Goal: Task Accomplishment & Management: Manage account settings

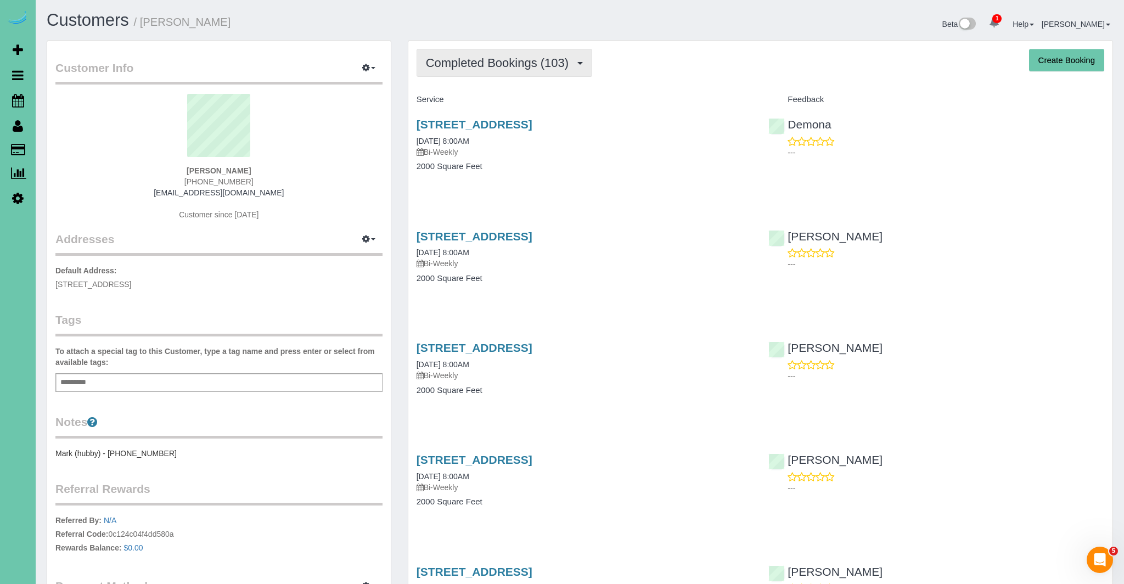
click at [487, 67] on span "Completed Bookings (103)" at bounding box center [500, 63] width 148 height 14
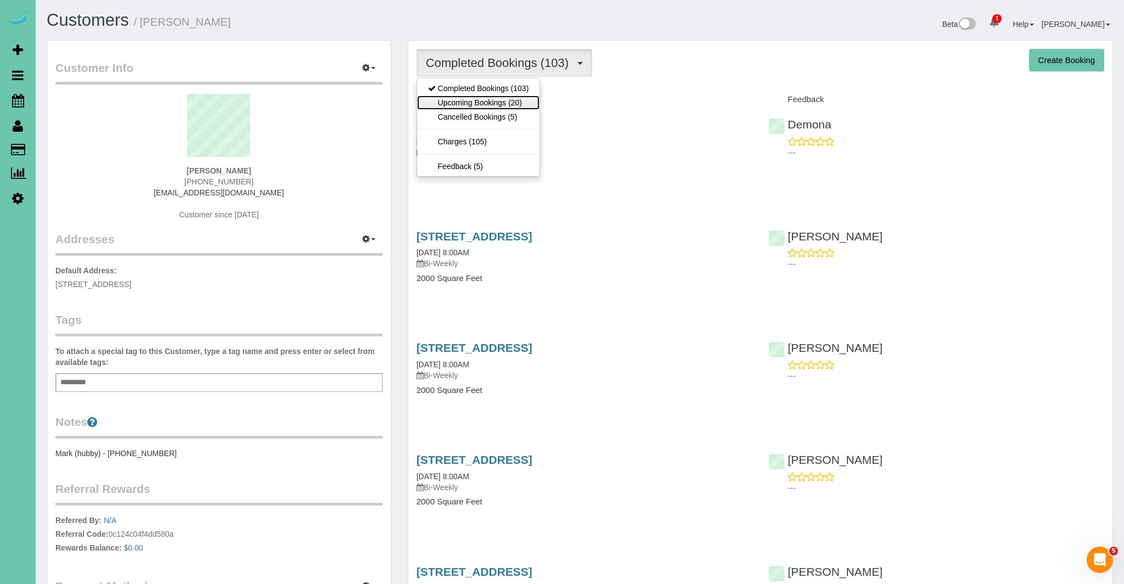
click at [474, 100] on link "Upcoming Bookings (20)" at bounding box center [478, 102] width 123 height 14
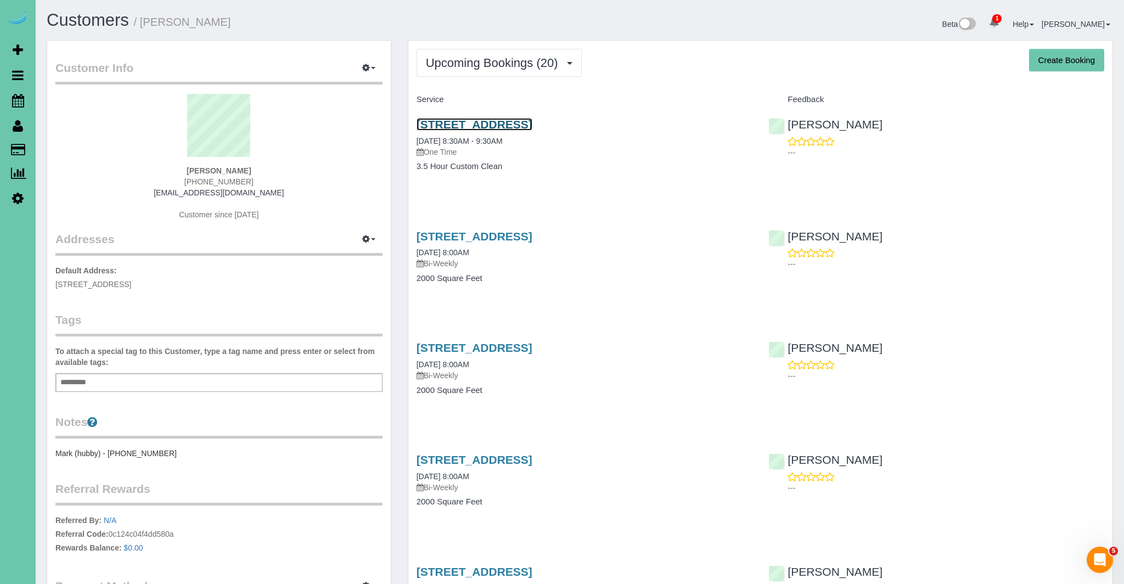
click at [532, 125] on link "16317 Loop Street, Omaha, NE 68136" at bounding box center [474, 124] width 116 height 13
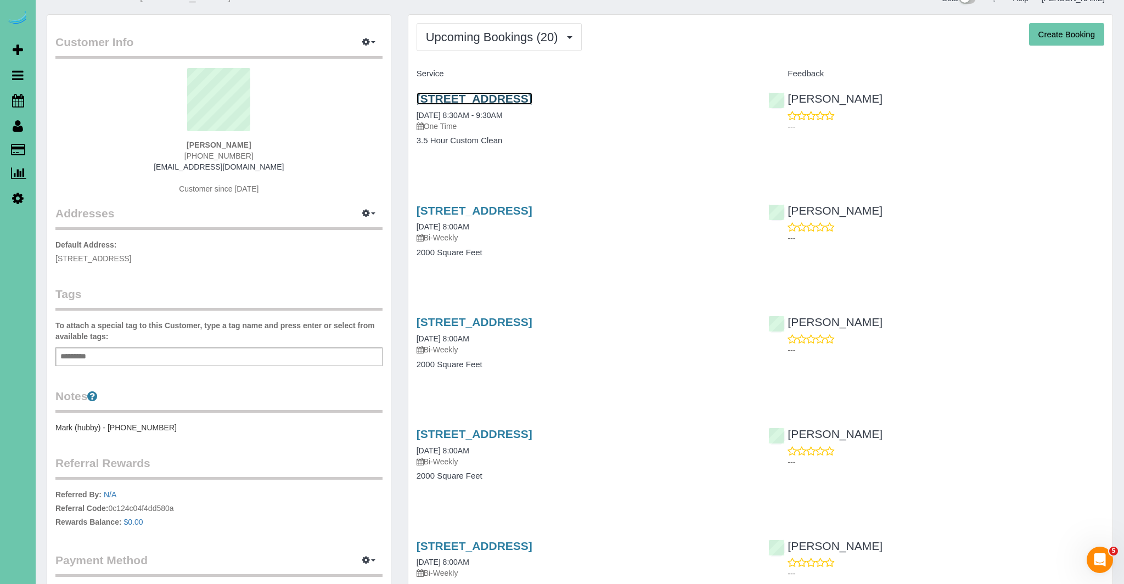
scroll to position [25, 0]
click at [8, 100] on link "Scheduler" at bounding box center [18, 100] width 36 height 25
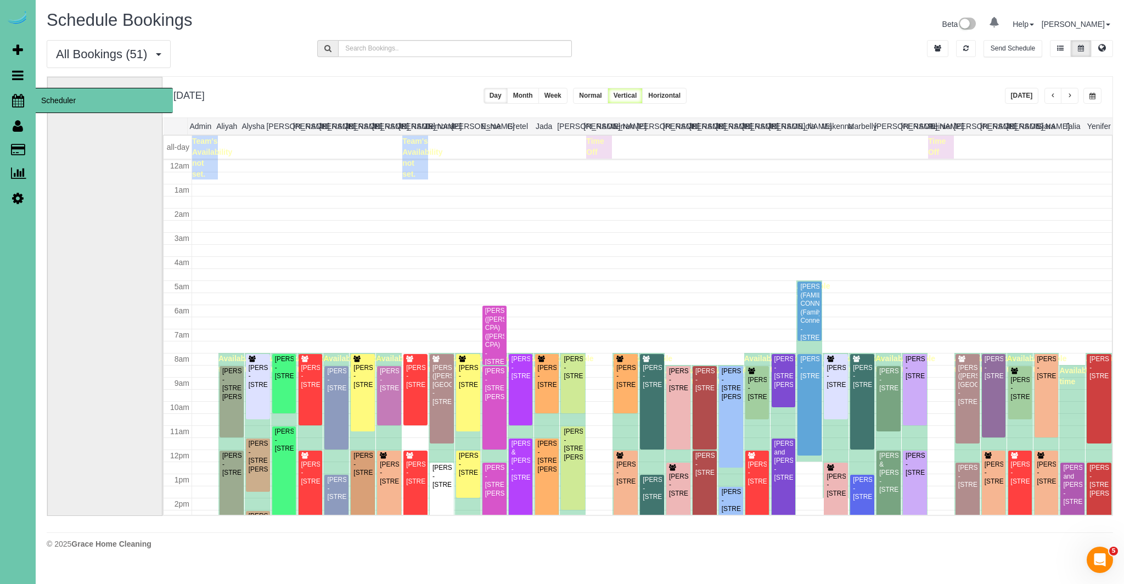
scroll to position [145, 0]
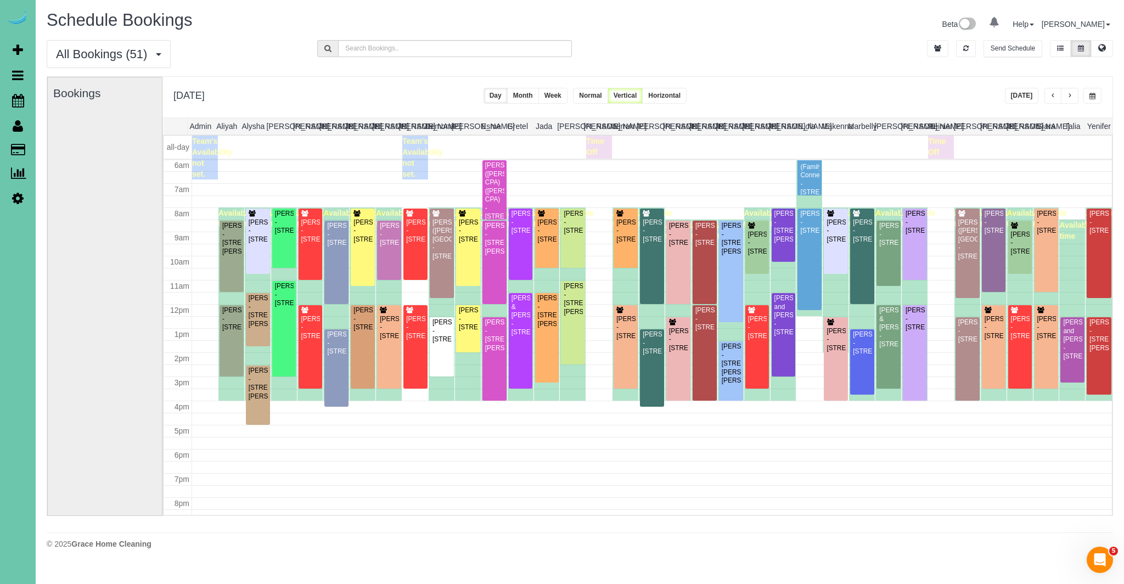
click at [1066, 98] on button "button" at bounding box center [1070, 96] width 18 height 16
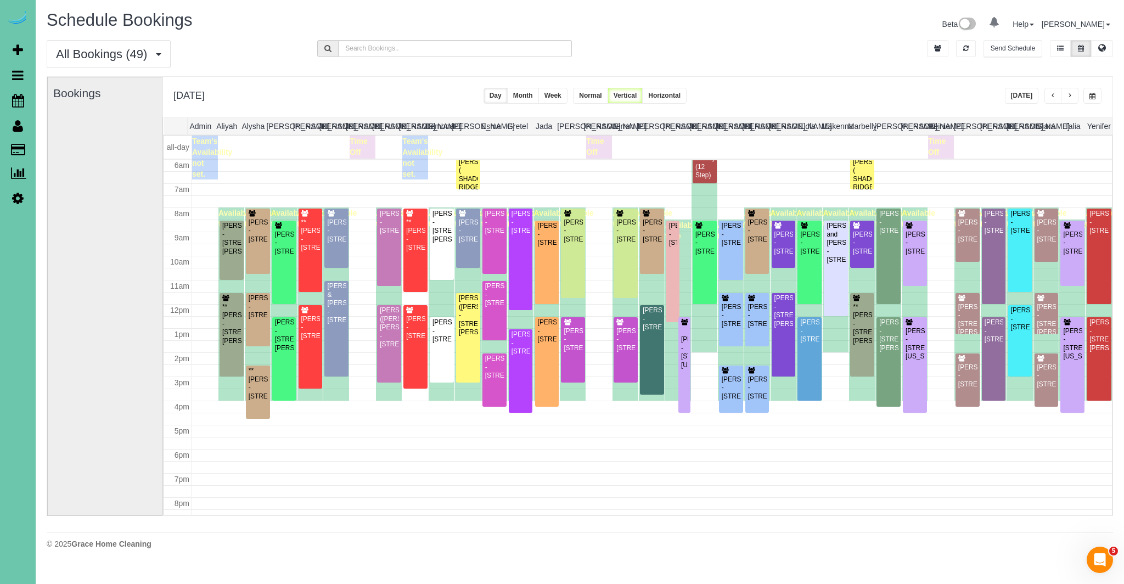
click at [1055, 97] on button "button" at bounding box center [1053, 96] width 18 height 16
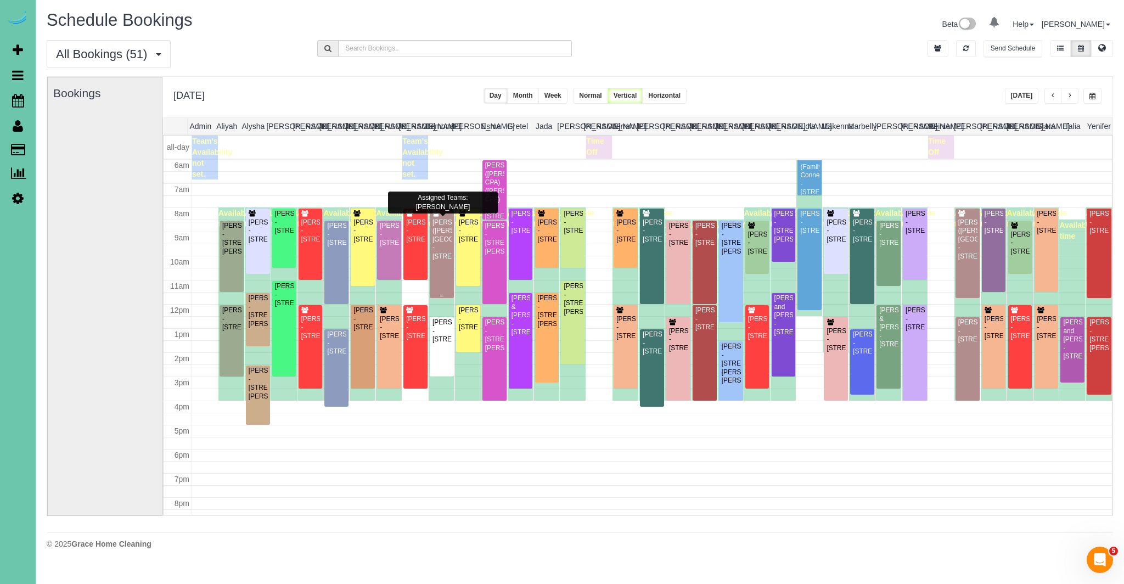
scroll to position [145, 0]
click at [1024, 95] on button "[DATE]" at bounding box center [1022, 96] width 34 height 16
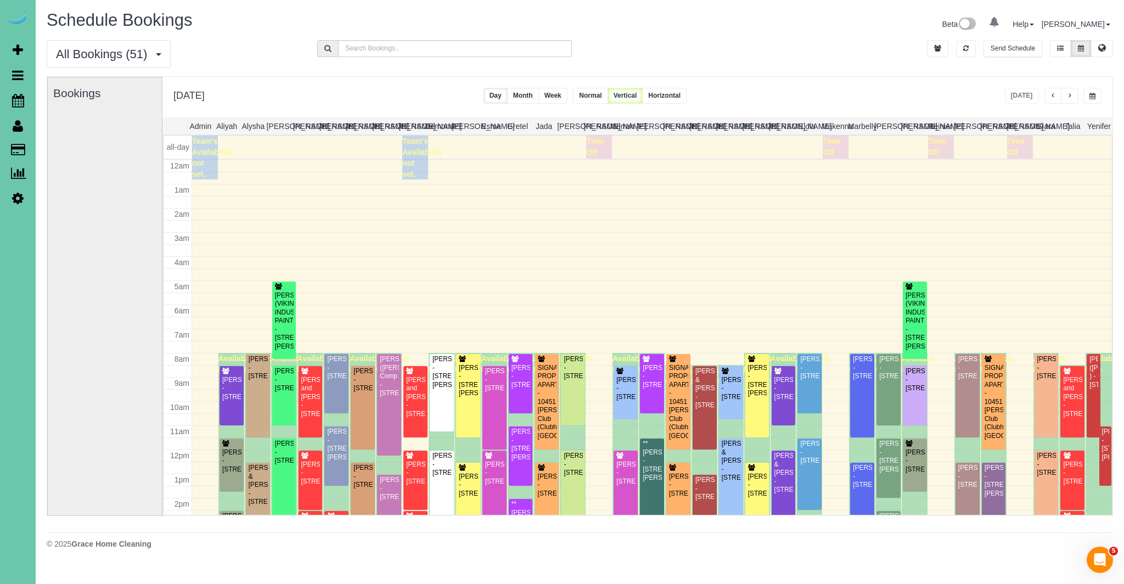
scroll to position [145, 0]
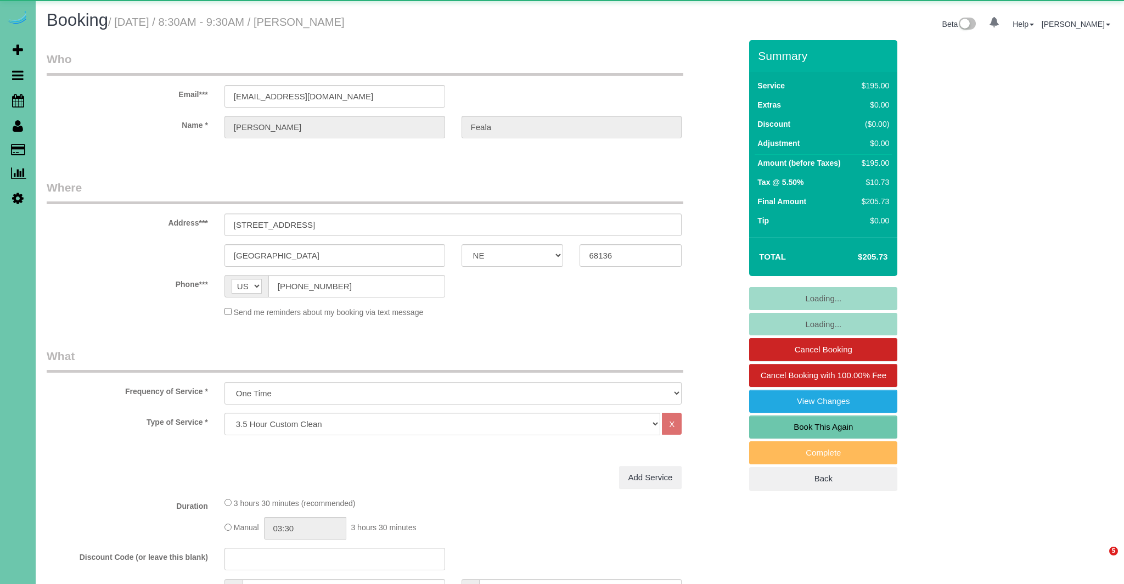
select select "NE"
select select "object:708"
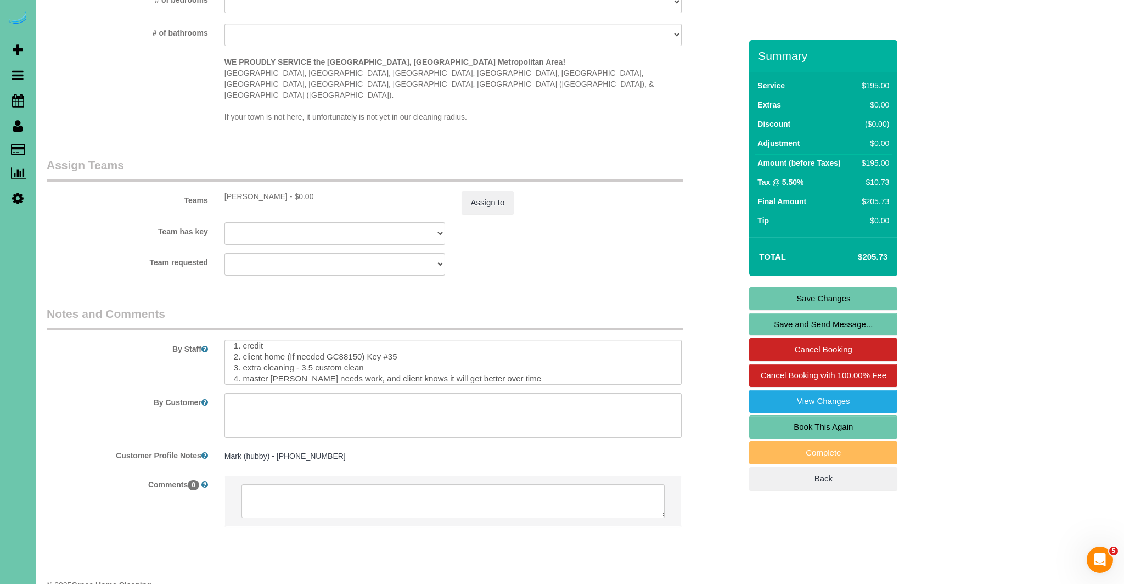
scroll to position [9, 0]
drag, startPoint x: 287, startPoint y: 332, endPoint x: 402, endPoint y: 334, distance: 115.2
click at [402, 340] on textarea at bounding box center [453, 362] width 458 height 45
click at [408, 340] on textarea at bounding box center [453, 362] width 458 height 45
drag, startPoint x: 285, startPoint y: 332, endPoint x: 365, endPoint y: 334, distance: 80.1
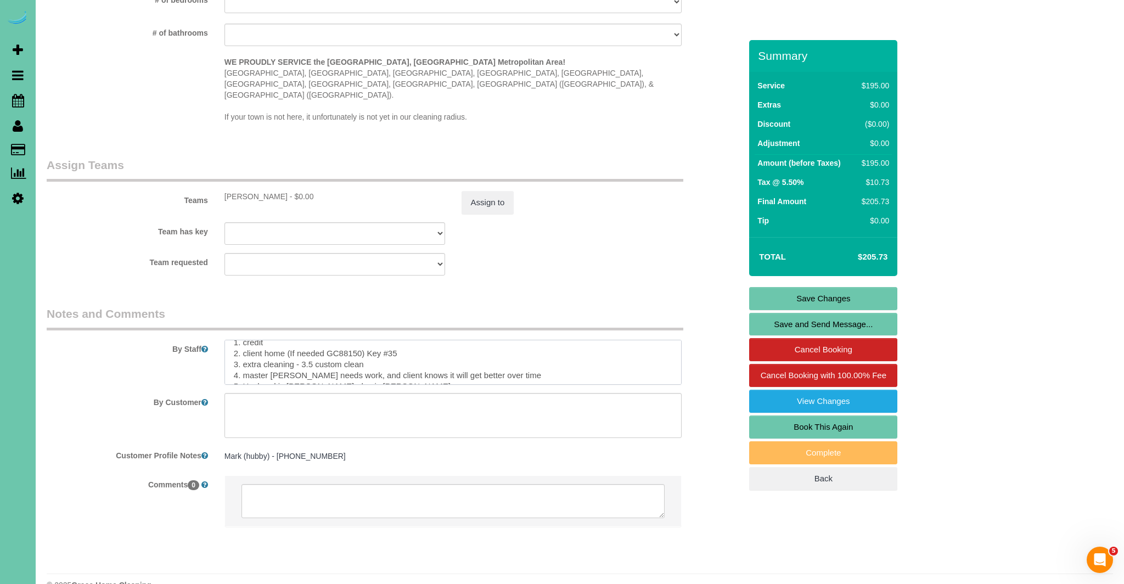
click at [365, 340] on textarea at bounding box center [453, 362] width 458 height 45
drag, startPoint x: 287, startPoint y: 330, endPoint x: 325, endPoint y: 333, distance: 38.5
click at [318, 340] on textarea at bounding box center [453, 362] width 458 height 45
type textarea "1. credit 2. client home 3. extra cleaning - 3.5 custom clean 4. master [PERSON…"
click at [831, 298] on link "Save Changes" at bounding box center [823, 298] width 148 height 23
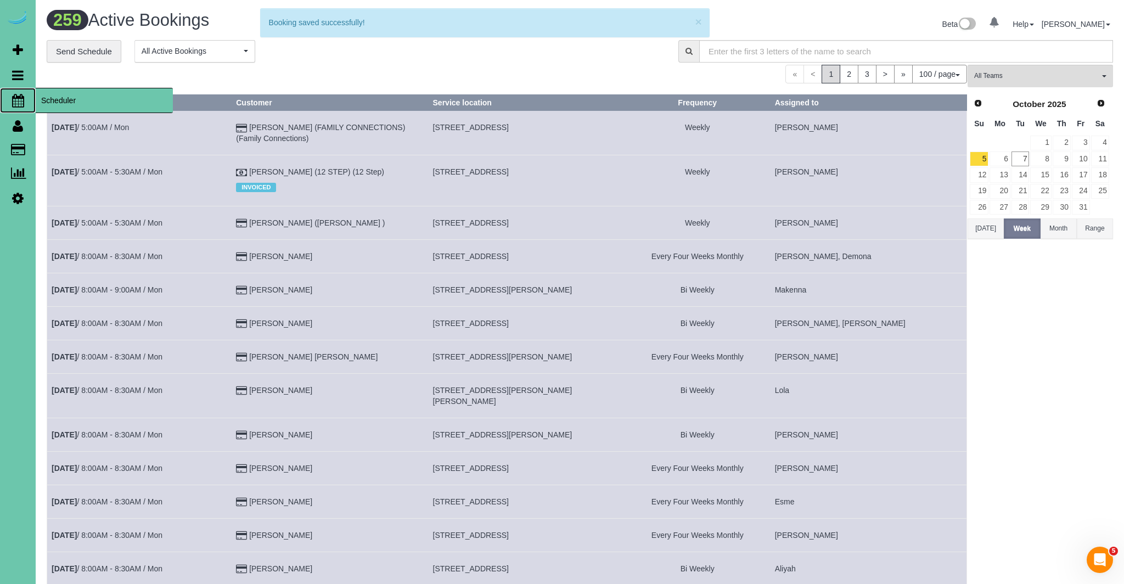
click at [14, 98] on icon at bounding box center [18, 100] width 12 height 13
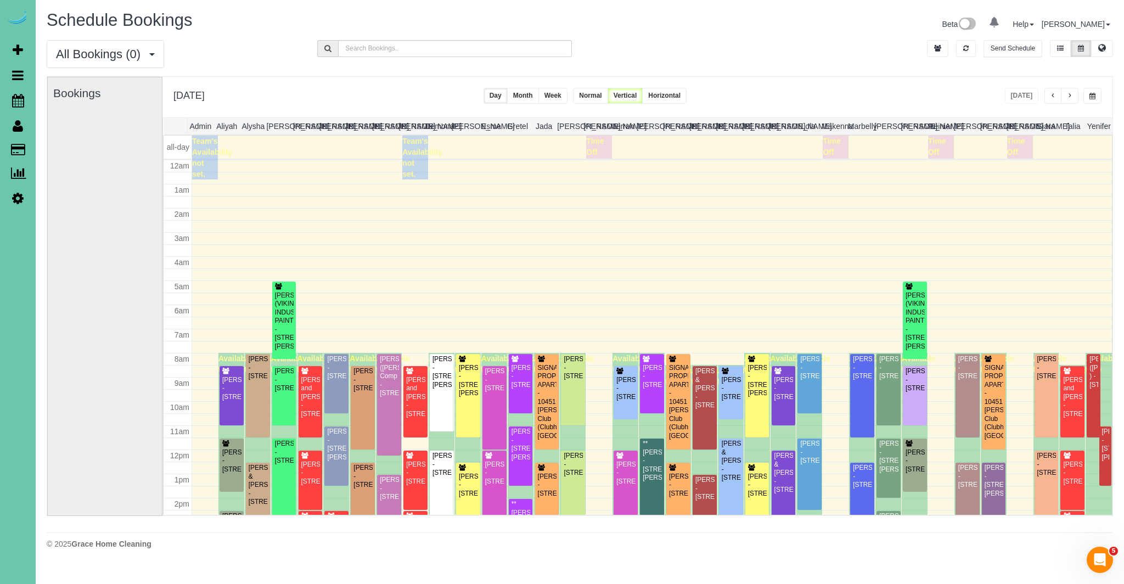
scroll to position [145, 0]
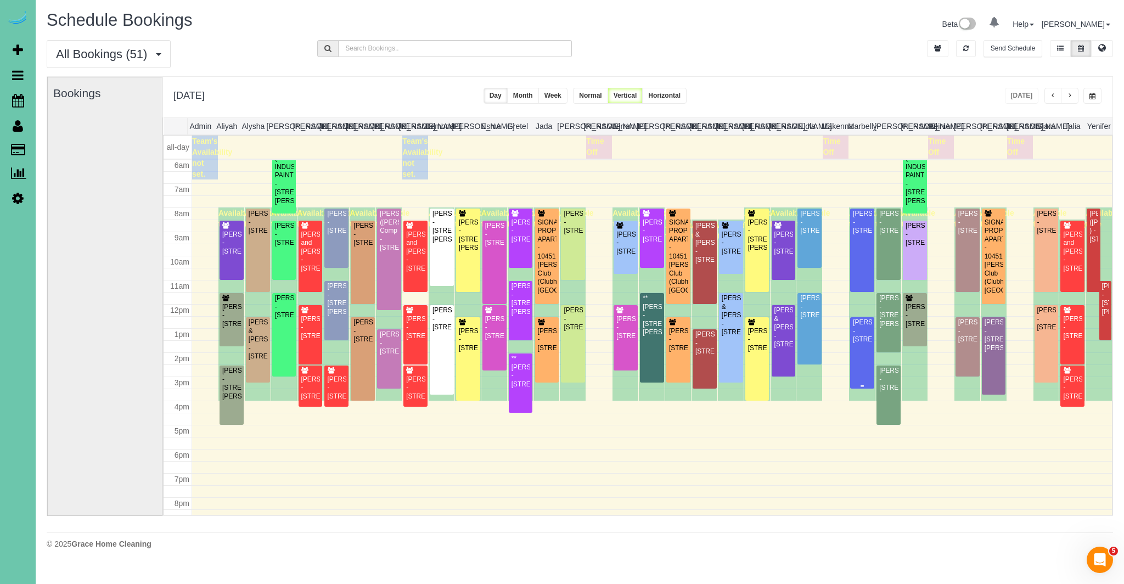
click at [863, 343] on div "[PERSON_NAME] - [STREET_ADDRESS]" at bounding box center [862, 330] width 20 height 25
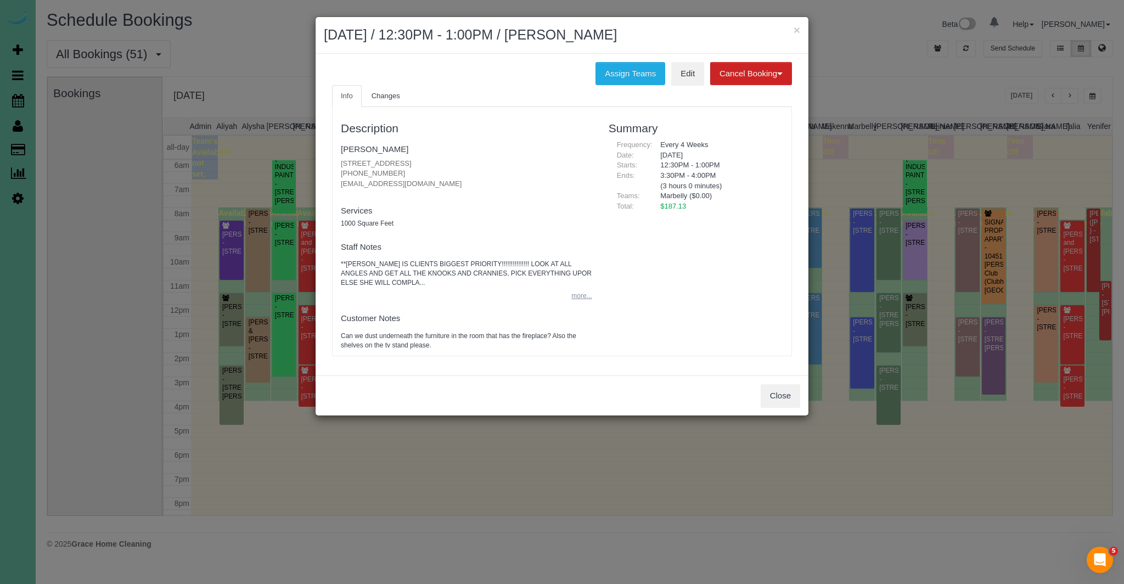
click at [583, 296] on button "more..." at bounding box center [578, 296] width 27 height 16
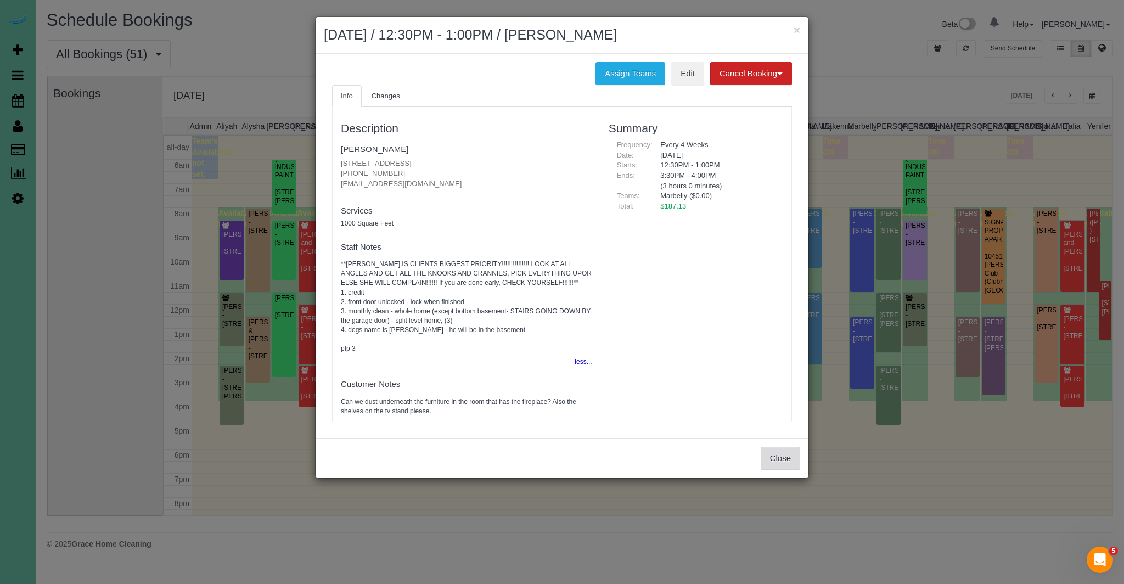
drag, startPoint x: 780, startPoint y: 464, endPoint x: 786, endPoint y: 453, distance: 12.5
click at [780, 464] on button "Close" at bounding box center [780, 458] width 40 height 23
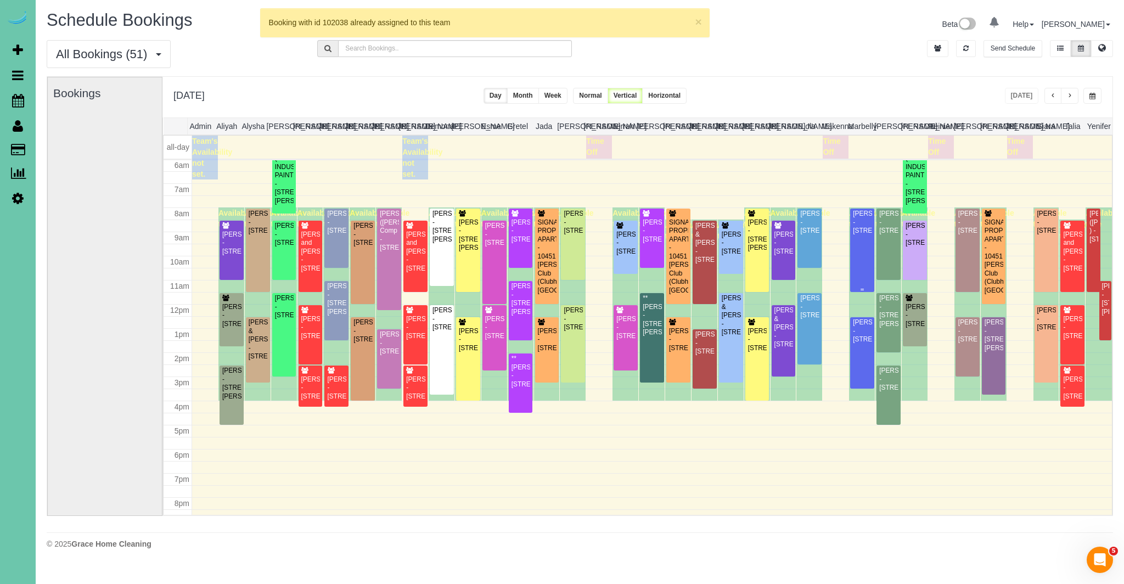
click at [861, 235] on div "[PERSON_NAME] - [STREET_ADDRESS]" at bounding box center [862, 222] width 20 height 25
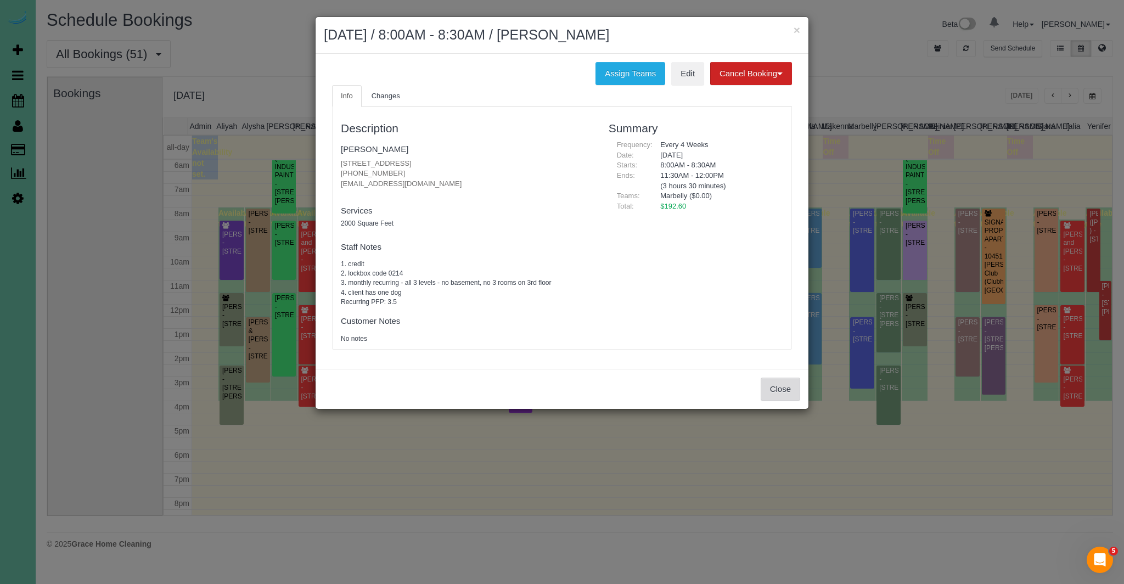
click at [787, 387] on button "Close" at bounding box center [780, 388] width 40 height 23
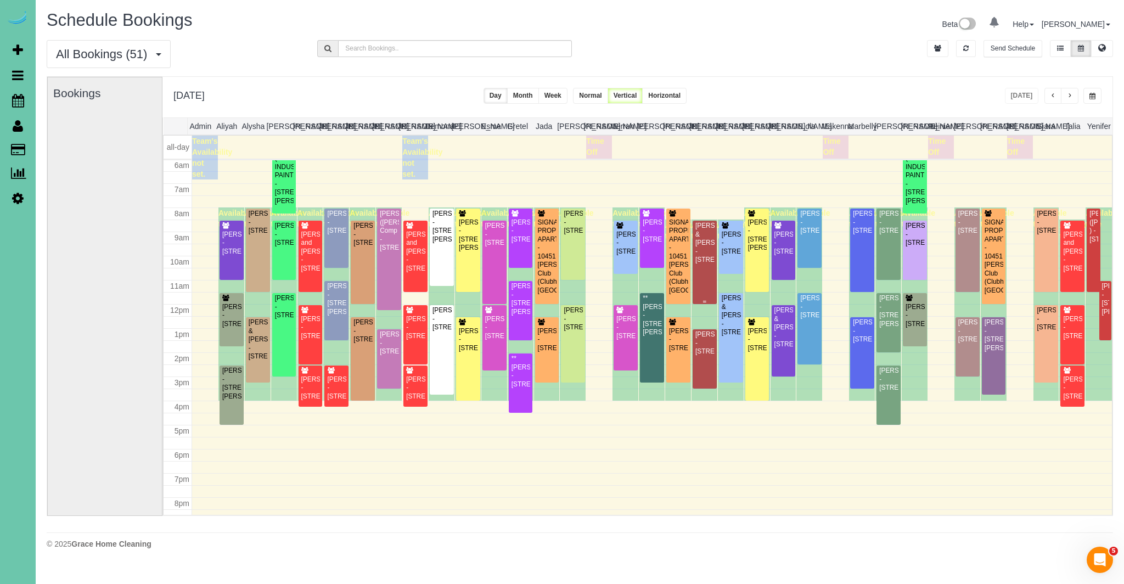
click at [707, 264] on div "[PERSON_NAME] & [PERSON_NAME] - [STREET_ADDRESS]" at bounding box center [705, 243] width 20 height 42
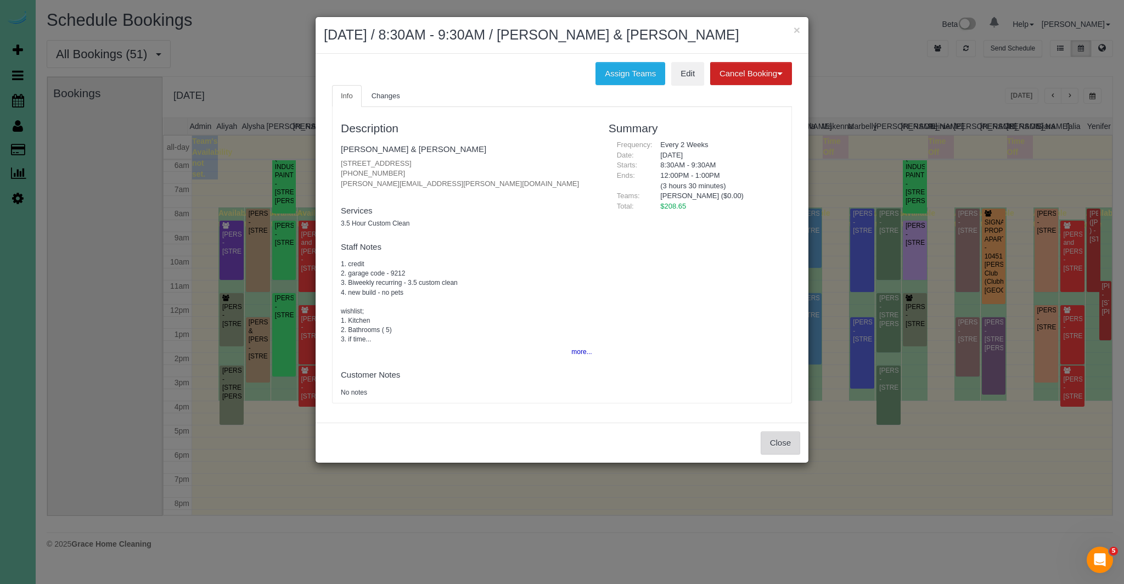
click at [773, 439] on button "Close" at bounding box center [780, 442] width 40 height 23
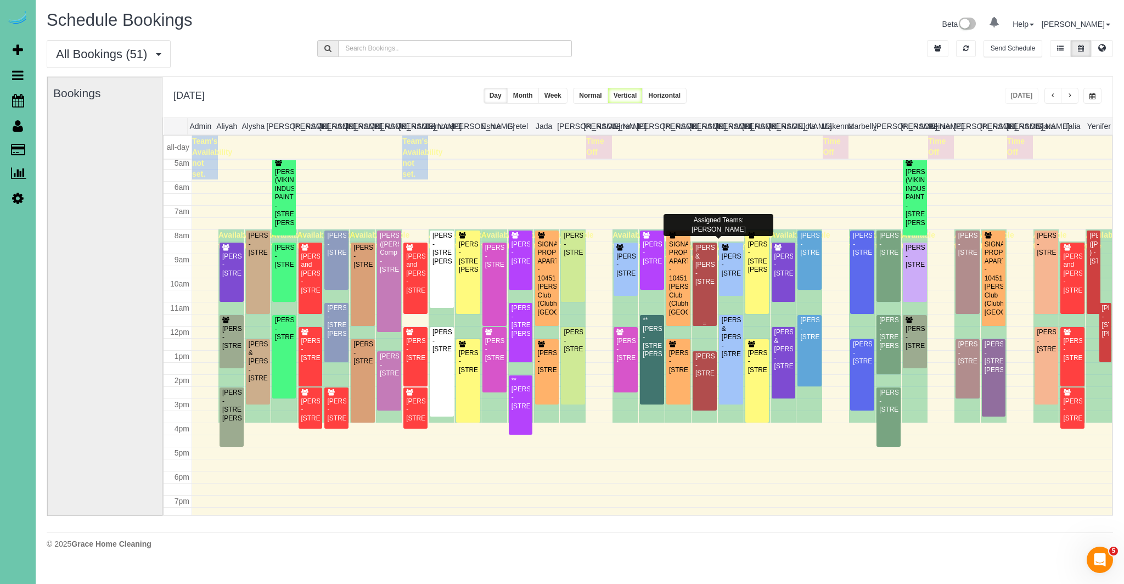
click at [704, 252] on div "[PERSON_NAME] & [PERSON_NAME] - [STREET_ADDRESS]" at bounding box center [705, 265] width 20 height 42
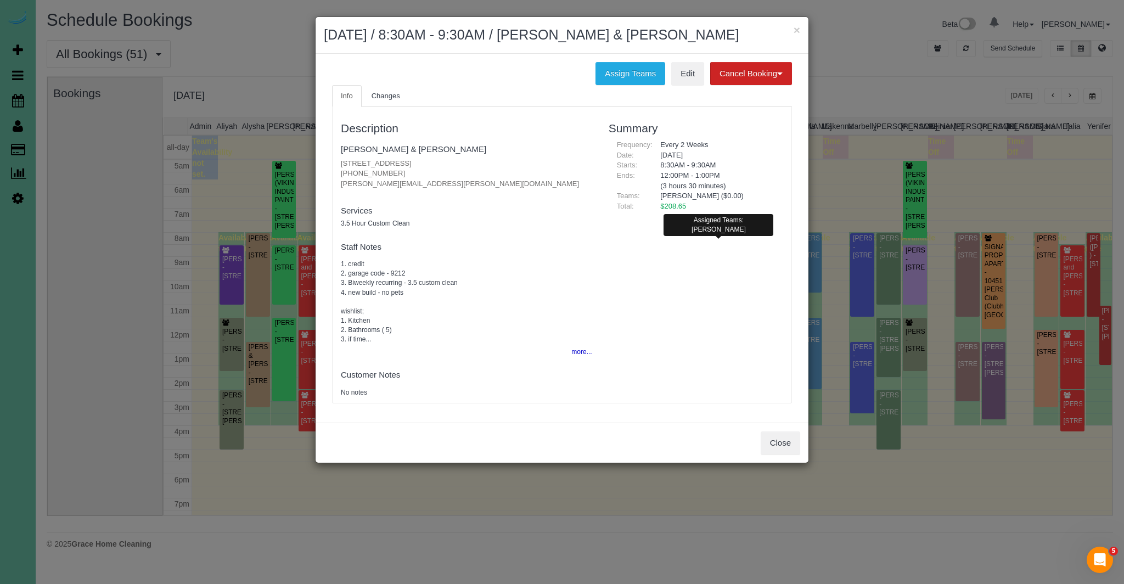
scroll to position [122, 0]
click at [778, 443] on button "Close" at bounding box center [780, 442] width 40 height 23
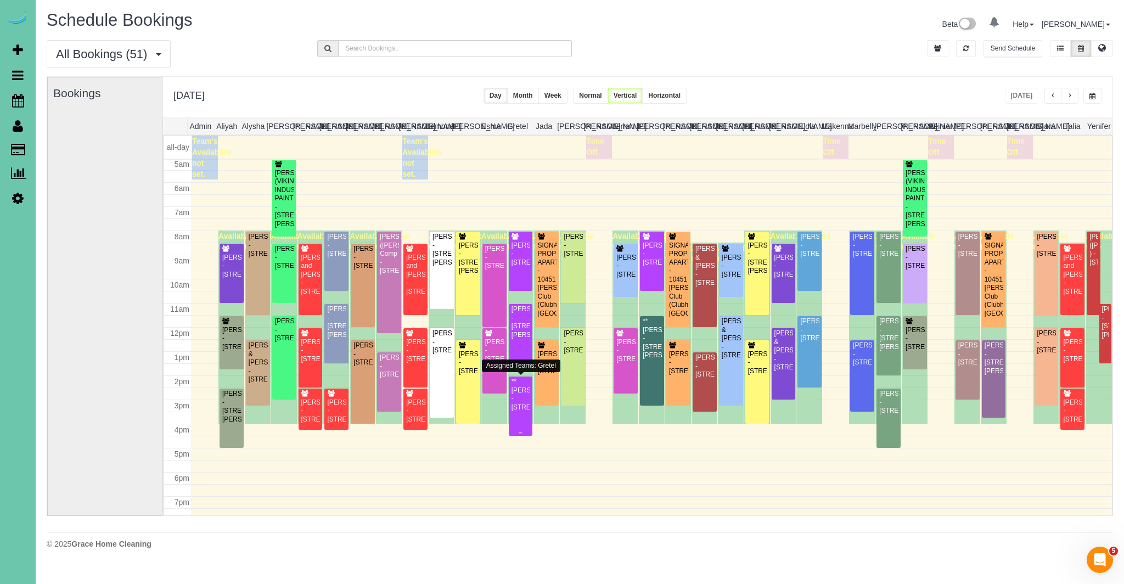
click at [528, 409] on div "**[PERSON_NAME] - [STREET_ADDRESS]" at bounding box center [521, 394] width 20 height 34
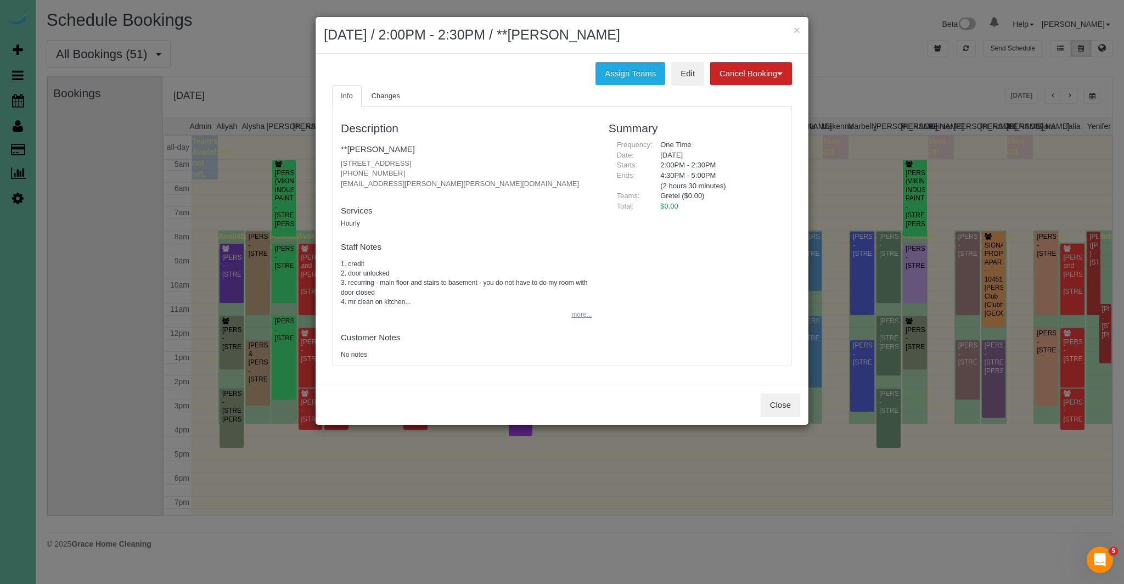
click at [587, 315] on button "more..." at bounding box center [578, 315] width 27 height 16
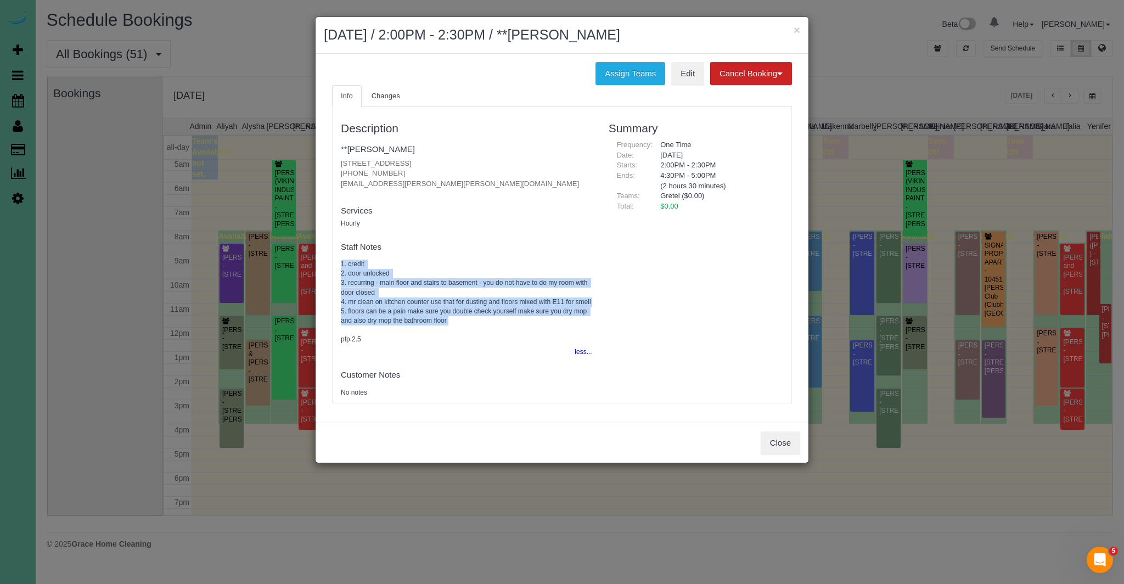
drag, startPoint x: 340, startPoint y: 262, endPoint x: 479, endPoint y: 334, distance: 156.3
click at [477, 334] on div "Description **[PERSON_NAME] [STREET_ADDRESS] [PHONE_NUMBER] [EMAIL_ADDRESS][PER…" at bounding box center [467, 254] width 268 height 285
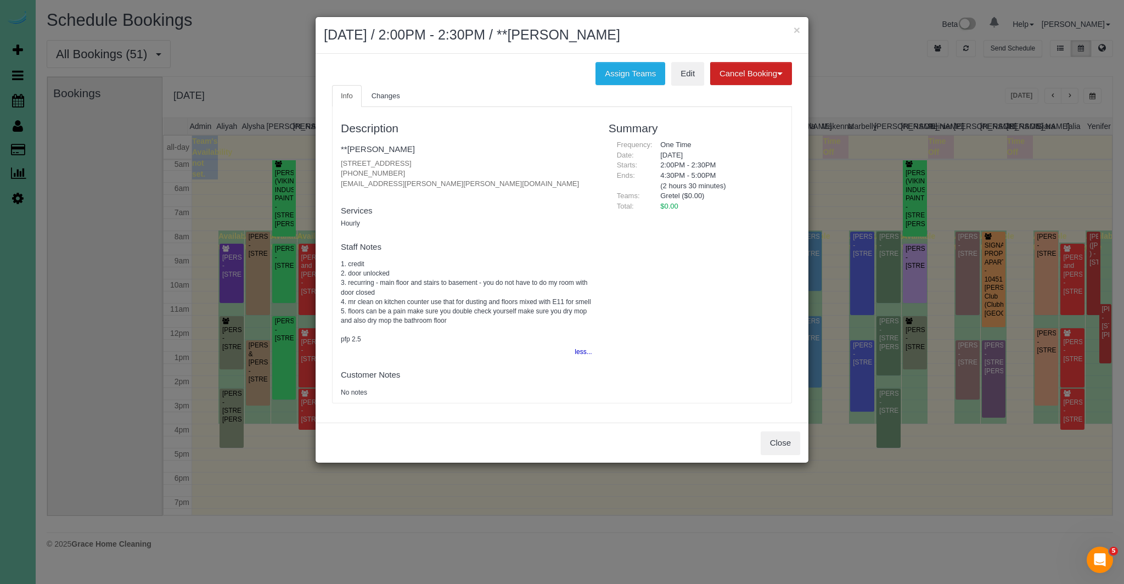
click at [474, 374] on div "Description **[PERSON_NAME] [STREET_ADDRESS] [PHONE_NUMBER] [EMAIL_ADDRESS][PER…" at bounding box center [467, 254] width 268 height 285
click at [780, 449] on button "Close" at bounding box center [780, 442] width 40 height 23
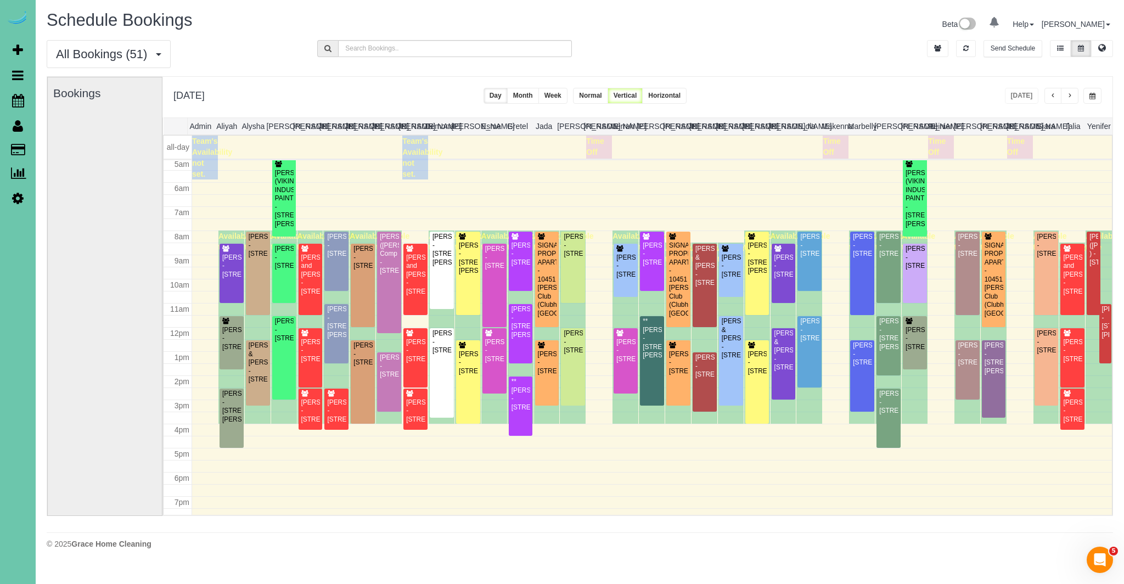
click at [1067, 95] on span "button" at bounding box center [1069, 96] width 5 height 7
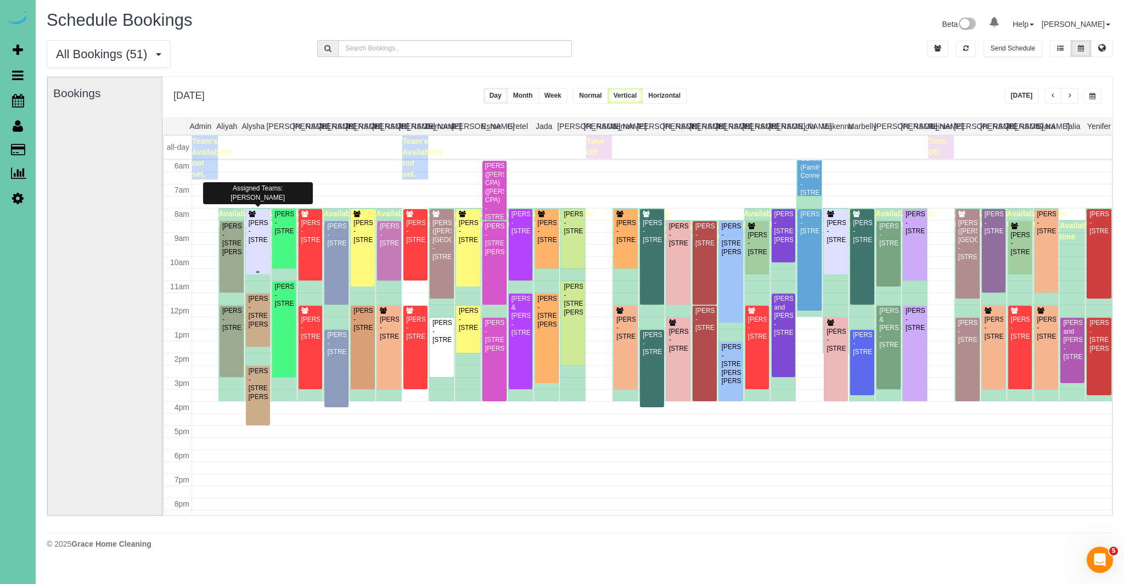
scroll to position [144, 0]
click at [1092, 96] on span "button" at bounding box center [1092, 96] width 6 height 7
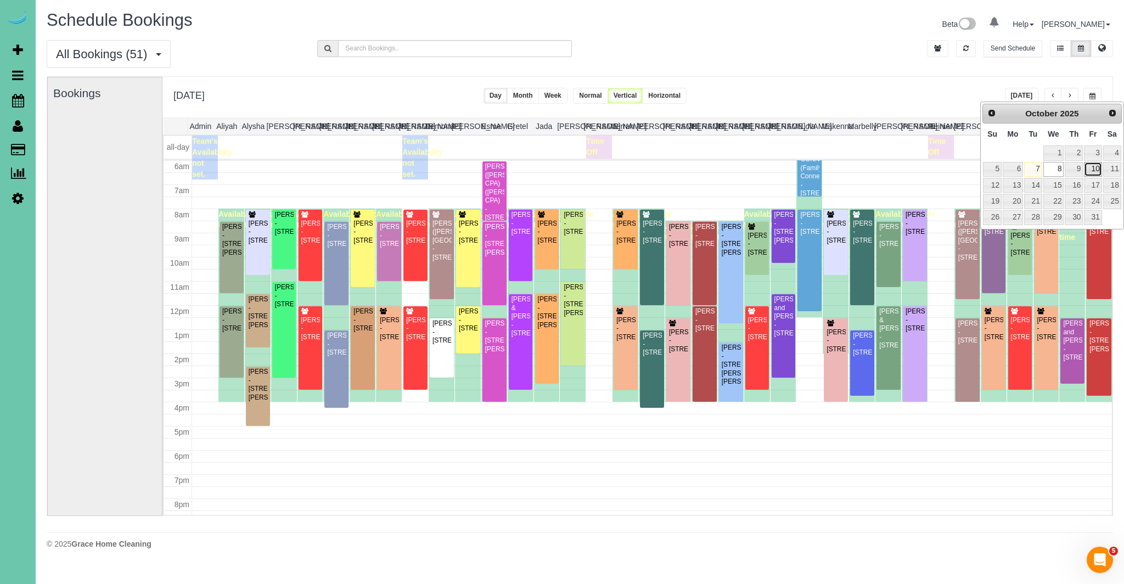
click at [1098, 169] on link "10" at bounding box center [1093, 169] width 18 height 15
type input "**********"
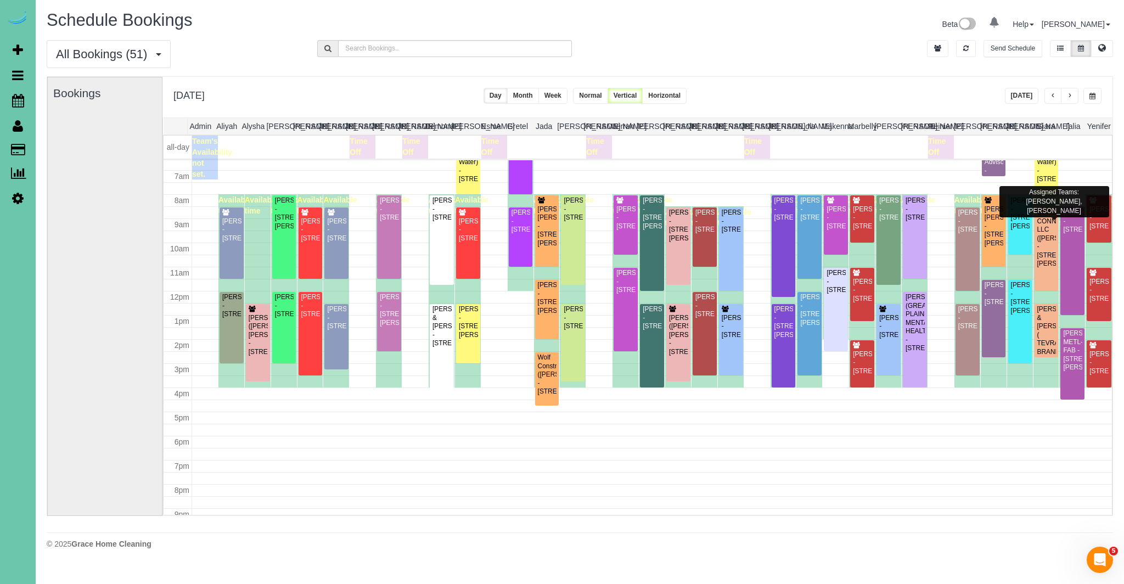
scroll to position [161, 0]
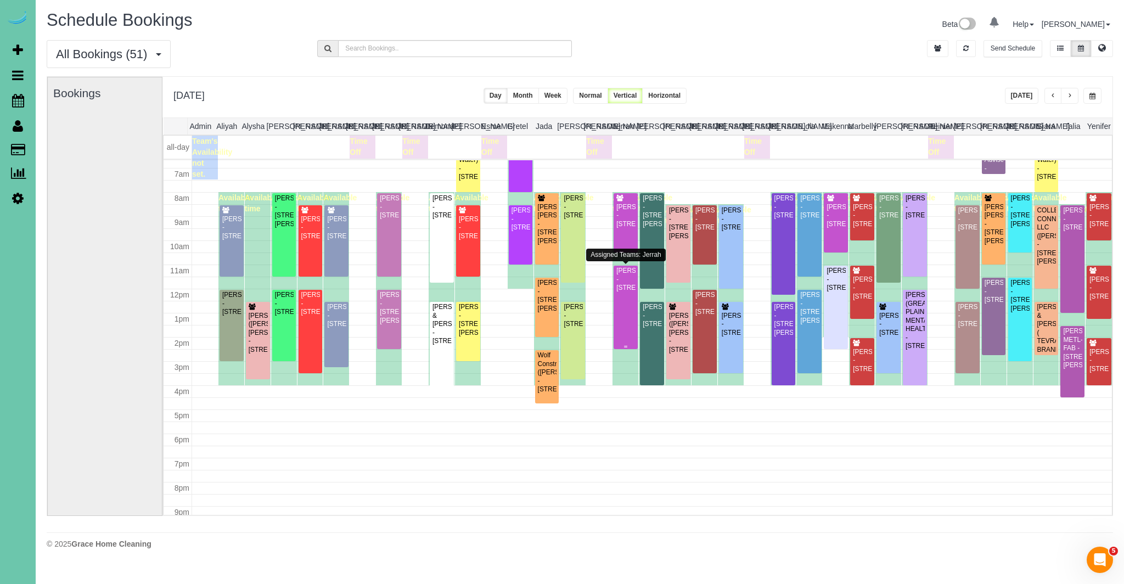
click at [618, 292] on div "[PERSON_NAME] - [STREET_ADDRESS]" at bounding box center [626, 279] width 20 height 25
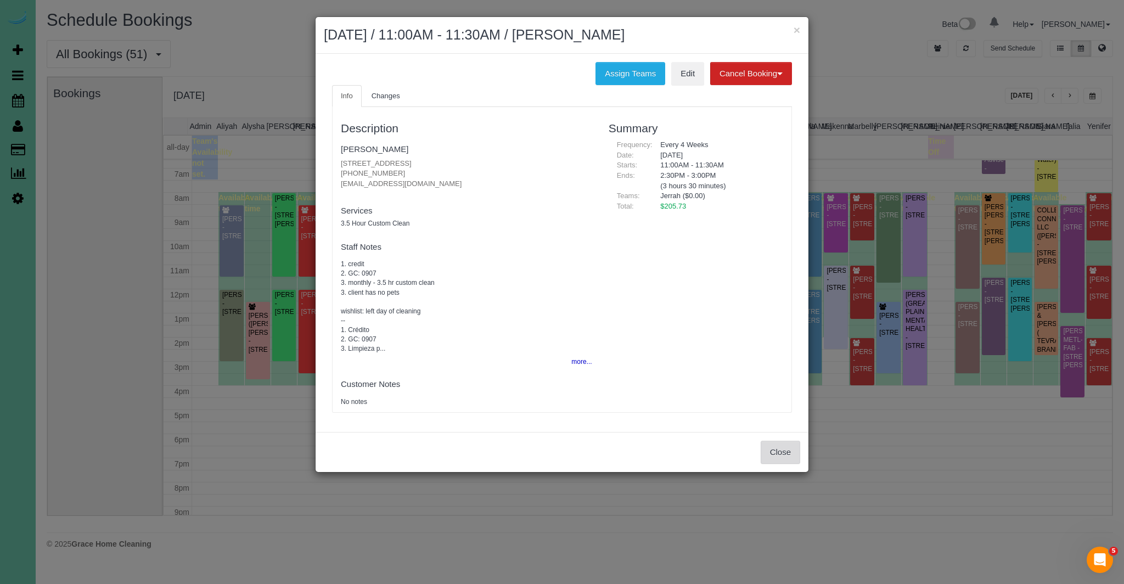
click at [785, 450] on button "Close" at bounding box center [780, 452] width 40 height 23
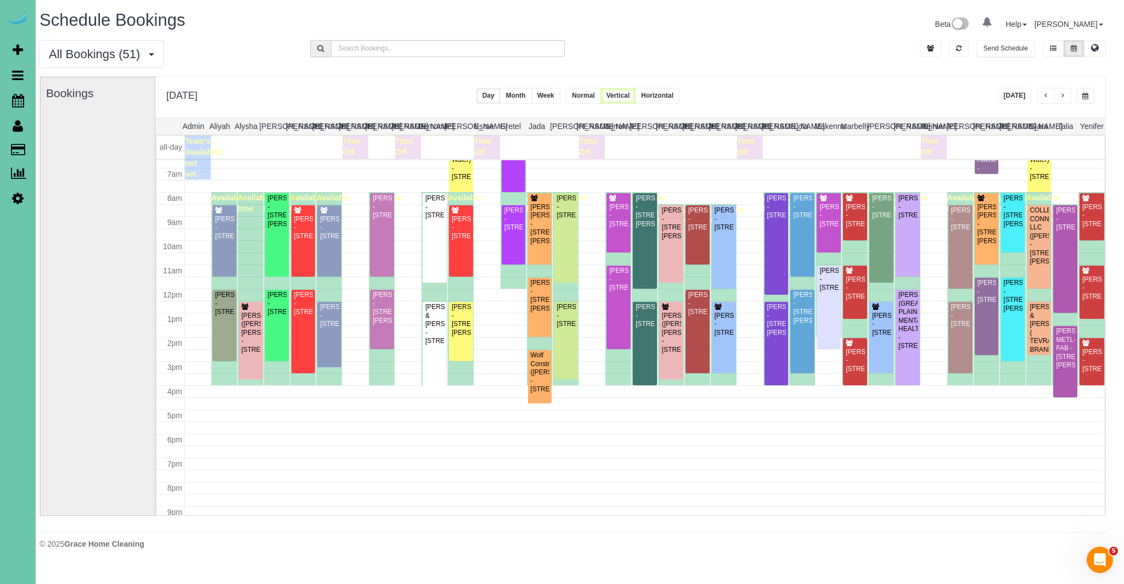
scroll to position [0, 13]
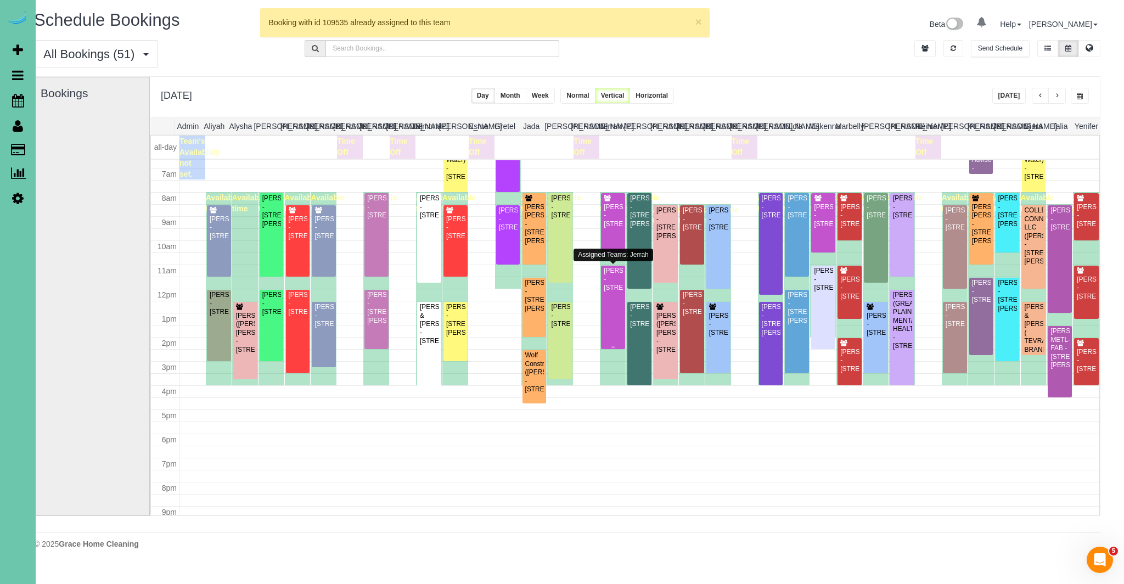
click at [615, 292] on div "[PERSON_NAME] - [STREET_ADDRESS]" at bounding box center [613, 279] width 20 height 25
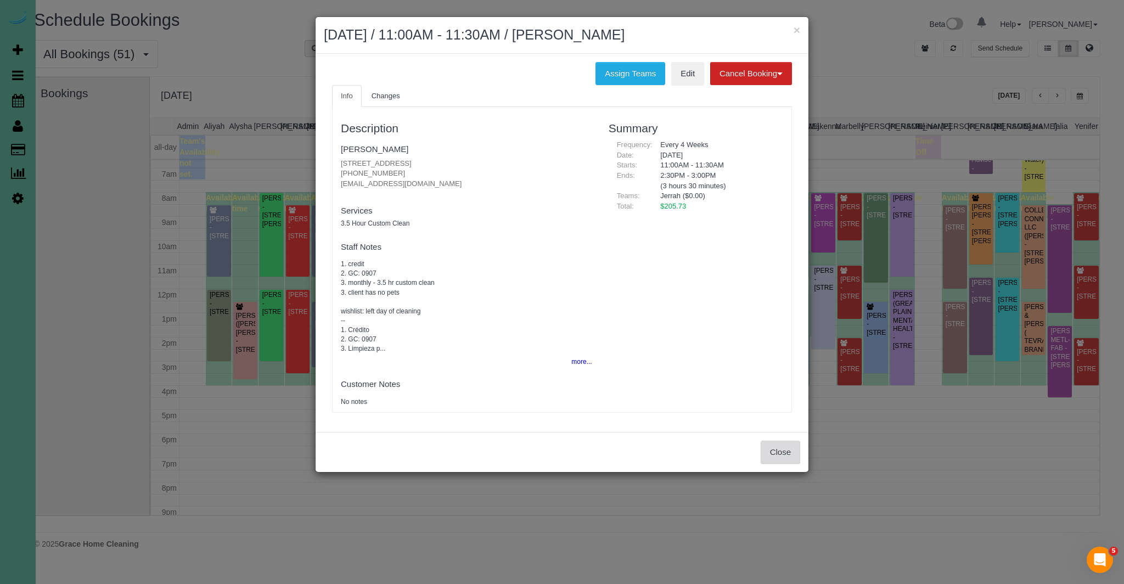
click at [786, 458] on button "Close" at bounding box center [780, 452] width 40 height 23
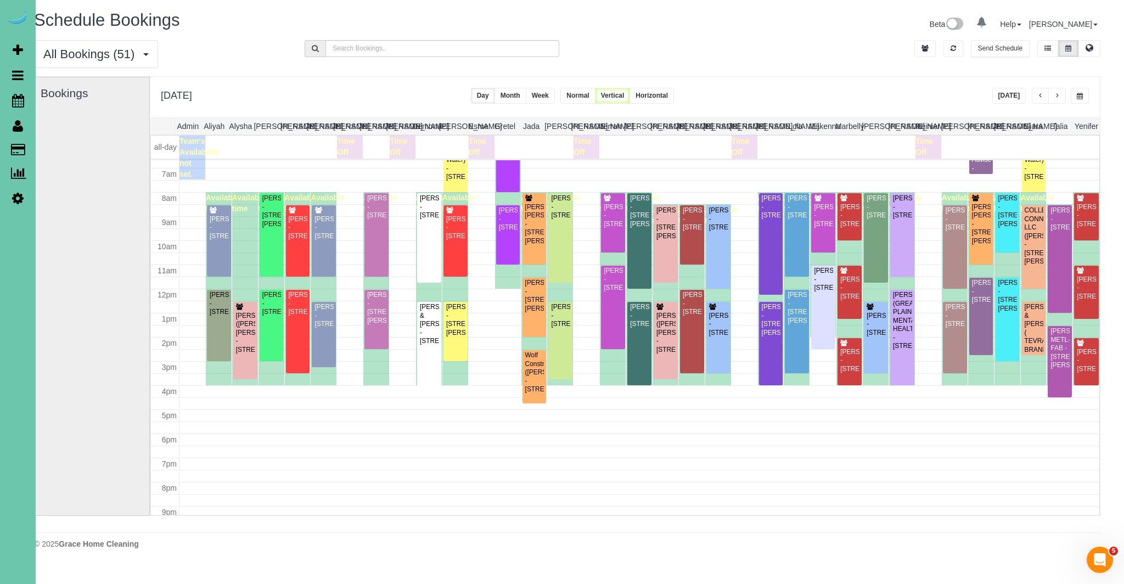
click at [1039, 95] on span "button" at bounding box center [1040, 96] width 5 height 7
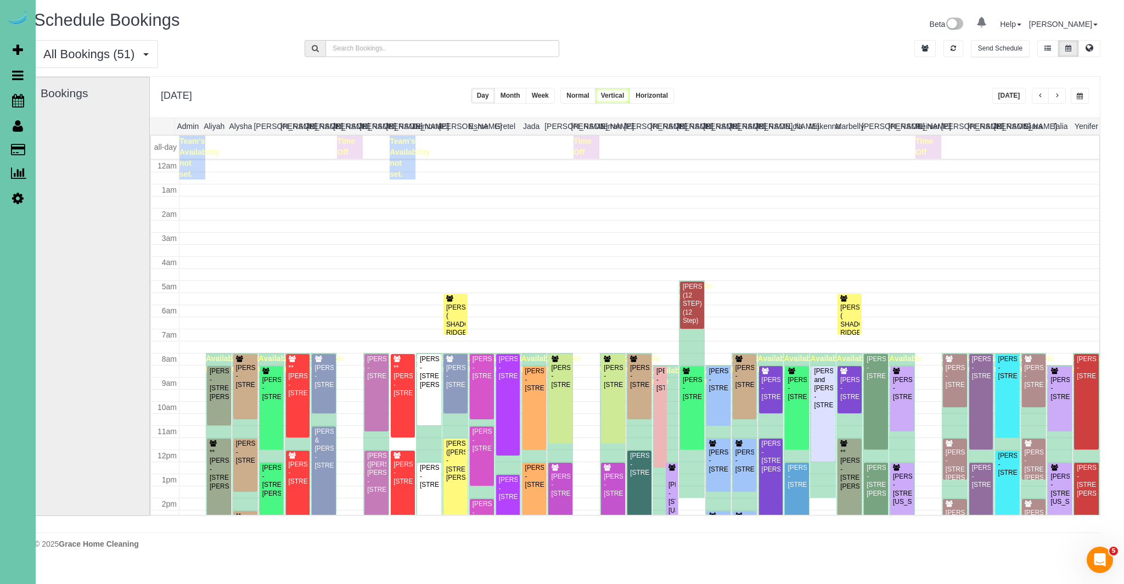
scroll to position [145, 0]
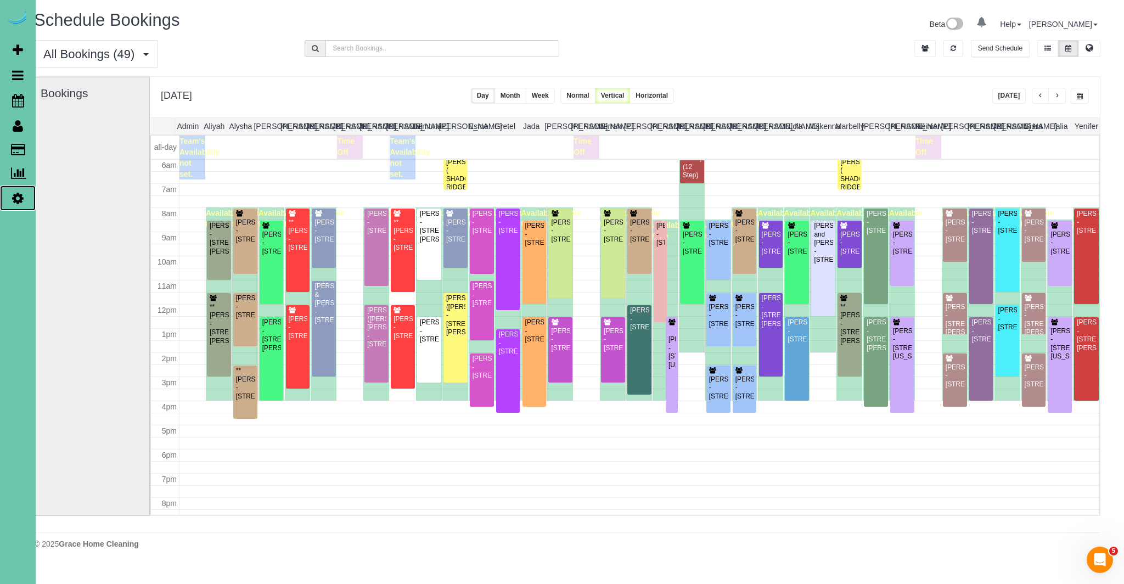
click at [10, 193] on link "Settings" at bounding box center [18, 197] width 36 height 25
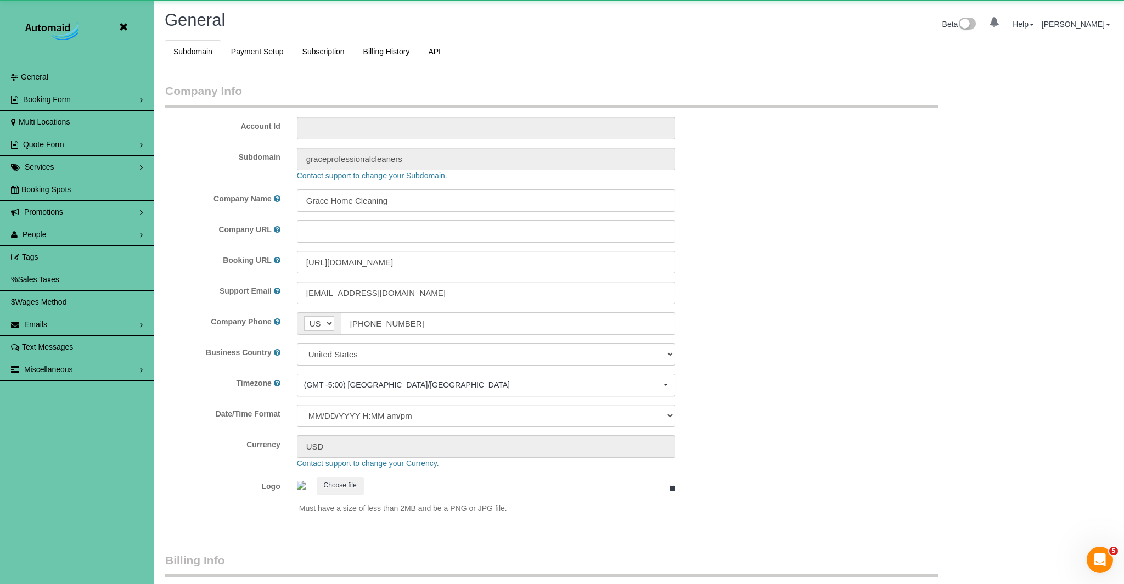
scroll to position [2315, 1124]
select select "5796"
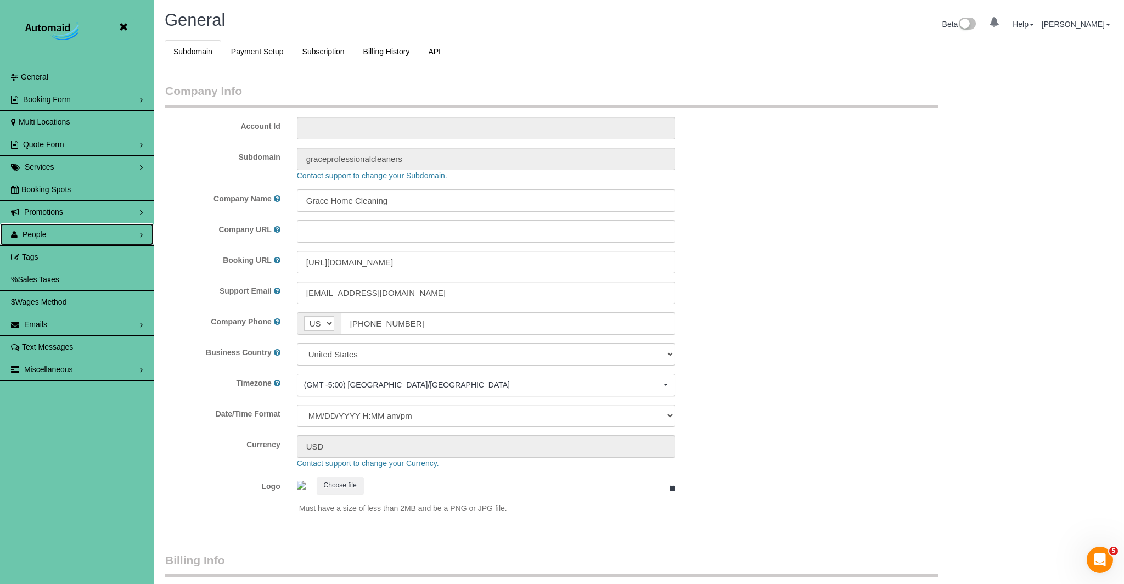
click at [44, 235] on span "People" at bounding box center [34, 234] width 24 height 9
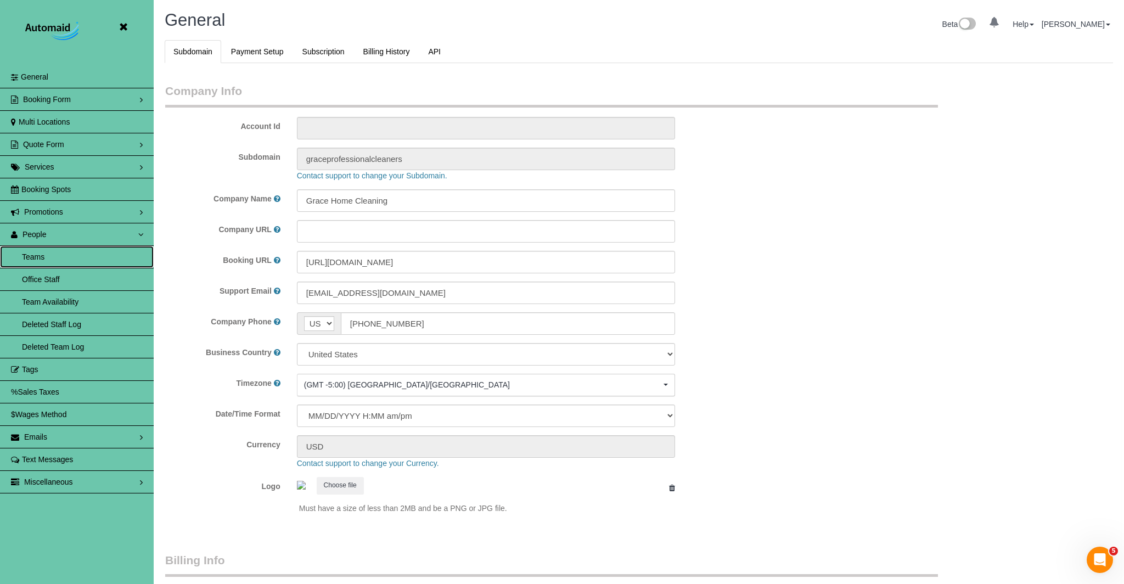
click at [49, 254] on link "Teams" at bounding box center [77, 257] width 154 height 22
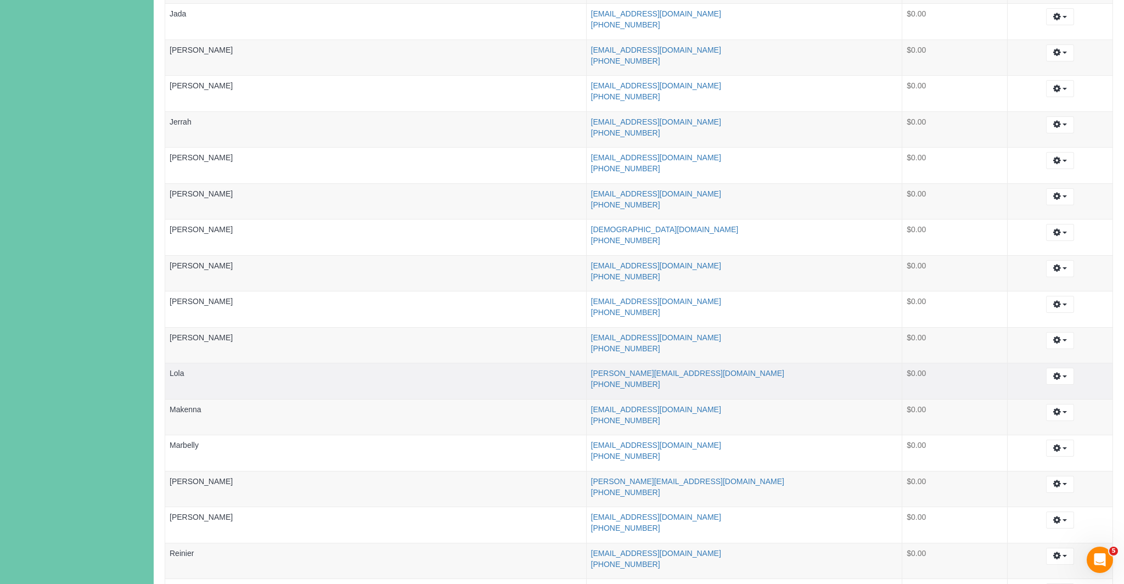
scroll to position [596, 0]
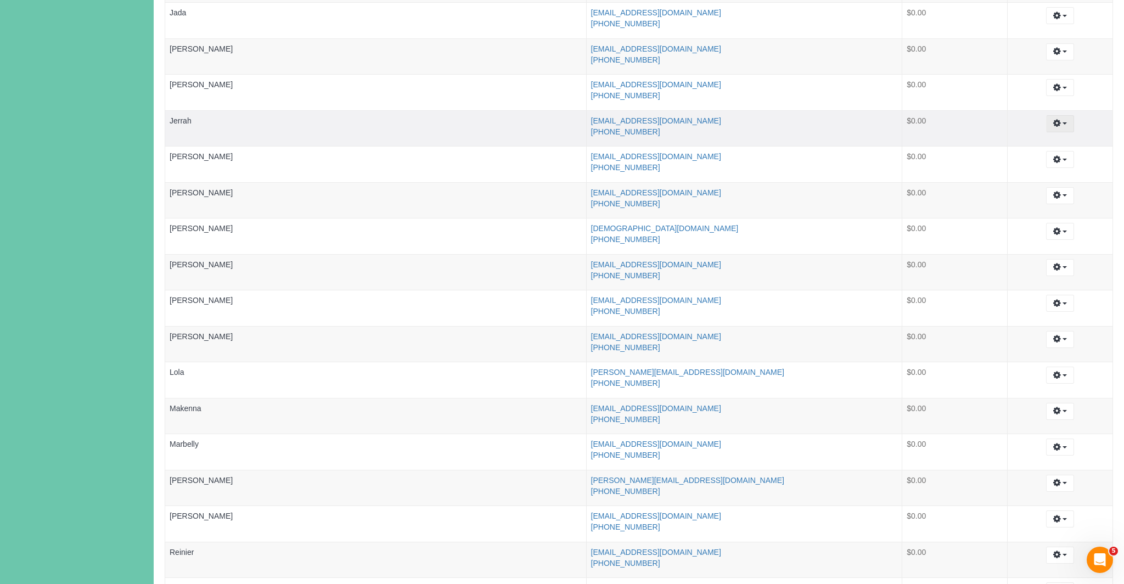
click at [1057, 125] on icon "button" at bounding box center [1057, 123] width 8 height 7
click at [1013, 144] on link "Edit" at bounding box center [1030, 144] width 87 height 14
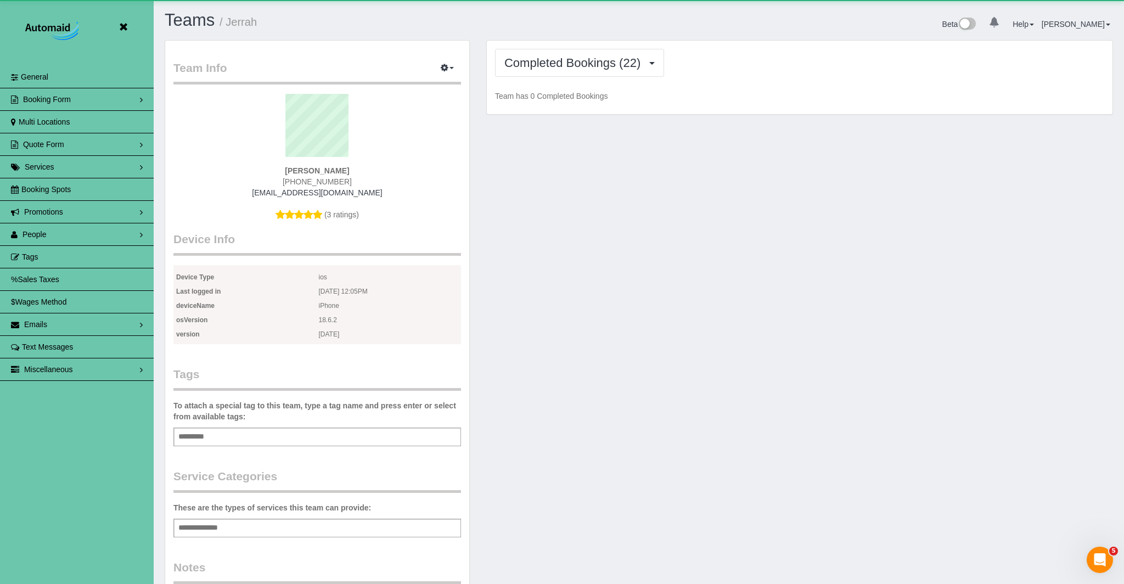
scroll to position [2544, 1124]
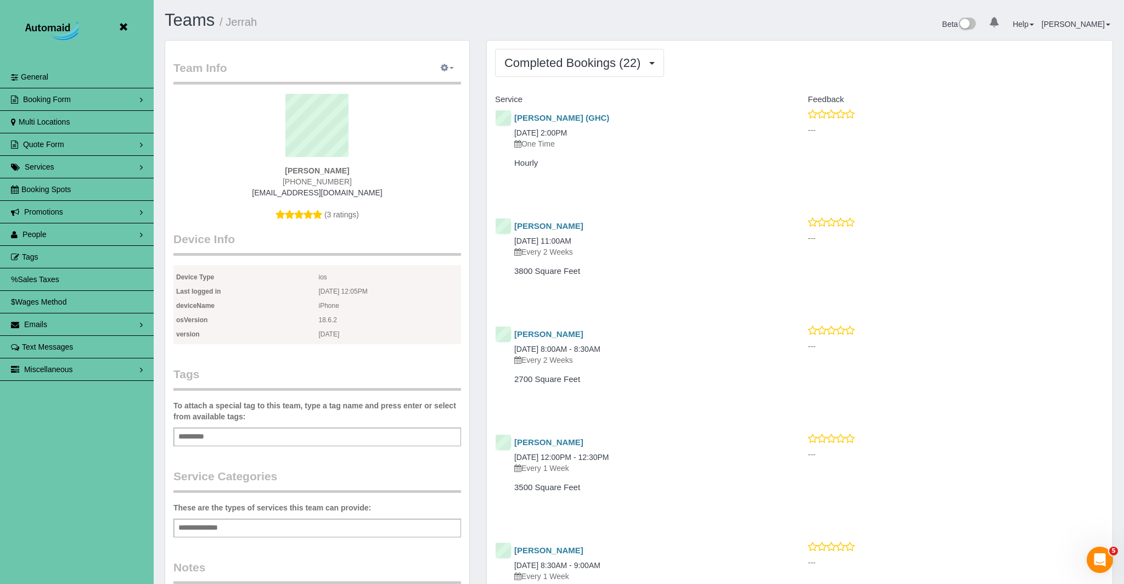
click at [450, 66] on button "button" at bounding box center [446, 68] width 27 height 17
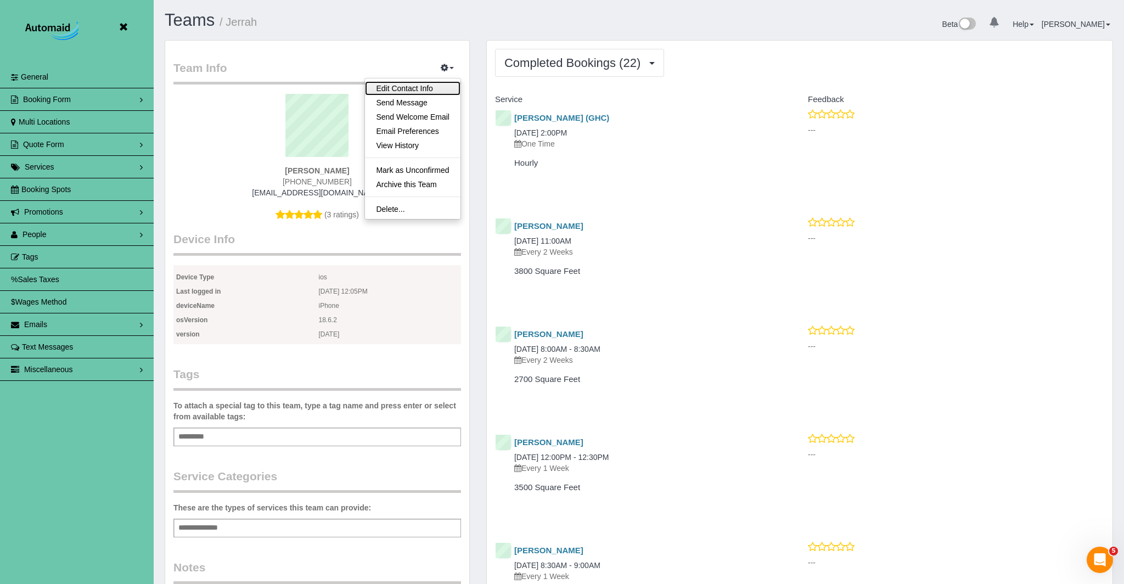
click at [417, 87] on link "Edit Contact Info" at bounding box center [412, 88] width 95 height 14
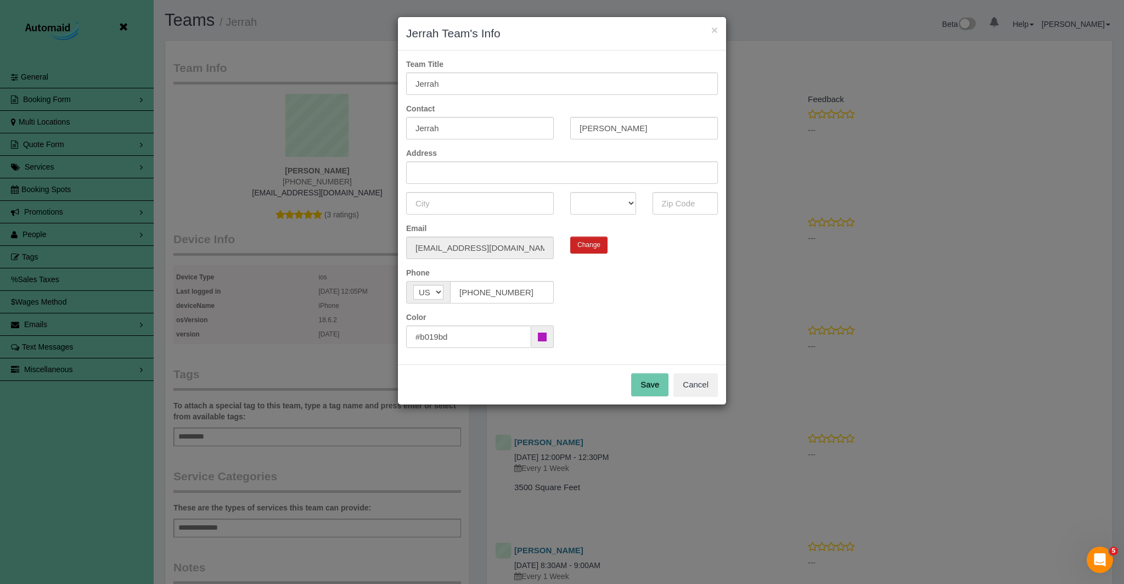
click at [543, 342] on span at bounding box center [542, 336] width 22 height 22
type input "#7f2687"
drag, startPoint x: 585, startPoint y: 279, endPoint x: 576, endPoint y: 276, distance: 9.7
click at [576, 276] on colorpicker-saturation at bounding box center [563, 277] width 55 height 55
click at [658, 381] on button "Save" at bounding box center [649, 384] width 37 height 23
